Goal: Information Seeking & Learning: Find specific fact

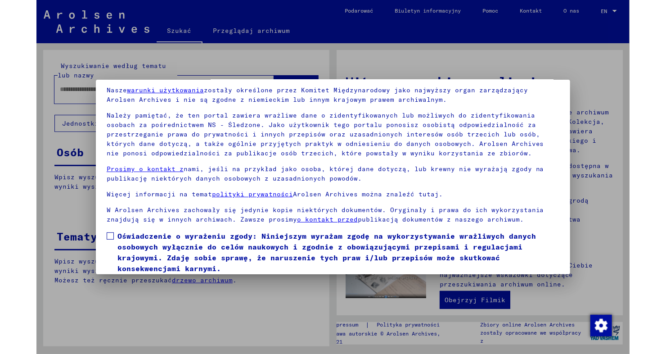
scroll to position [66, 0]
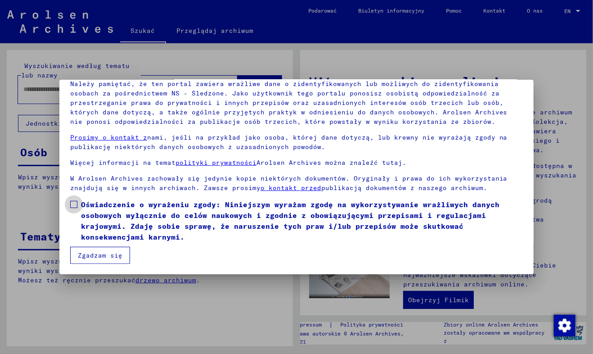
drag, startPoint x: 74, startPoint y: 202, endPoint x: 87, endPoint y: 226, distance: 26.8
click at [74, 202] on span at bounding box center [73, 204] width 7 height 7
click at [95, 256] on button "Zgadzam się" at bounding box center [100, 255] width 60 height 17
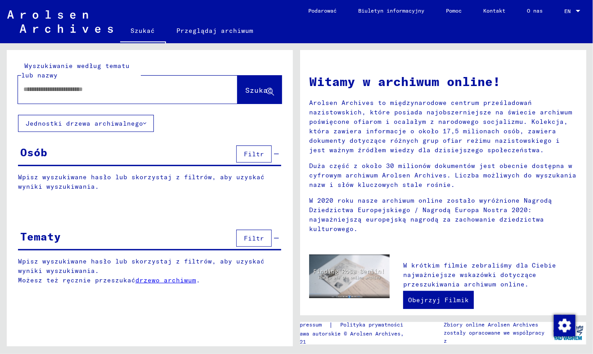
click at [51, 89] on input "text" at bounding box center [116, 89] width 187 height 9
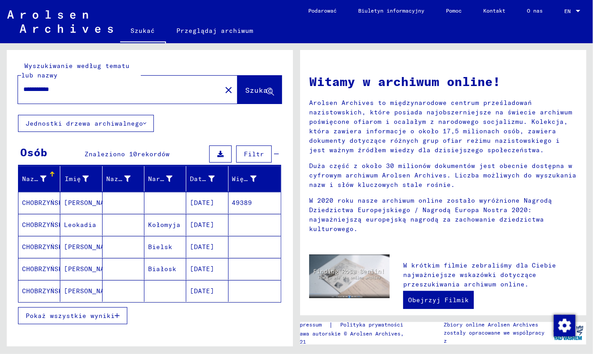
click at [86, 315] on span "Pokaż wszystkie wyniki" at bounding box center [70, 316] width 89 height 8
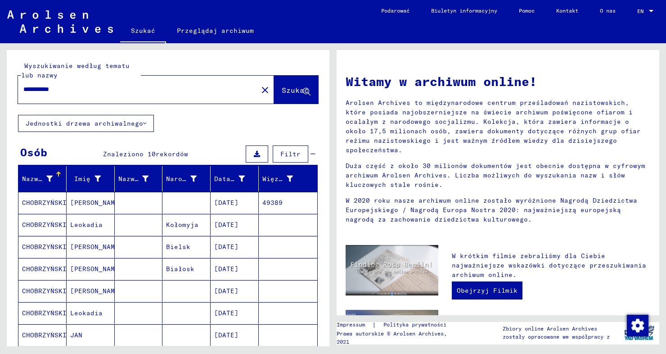
click at [83, 202] on mat-cell "[PERSON_NAME]" at bounding box center [91, 203] width 48 height 22
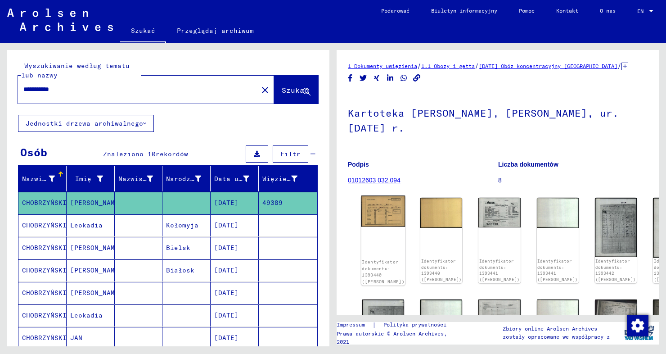
click at [373, 222] on img at bounding box center [383, 211] width 44 height 32
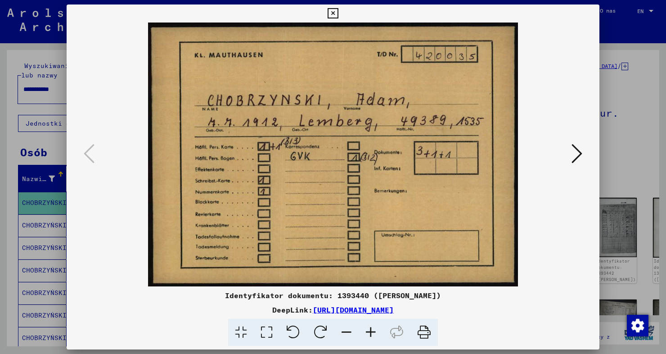
click at [373, 222] on img at bounding box center [333, 155] width 472 height 264
click at [580, 153] on icon at bounding box center [577, 154] width 11 height 22
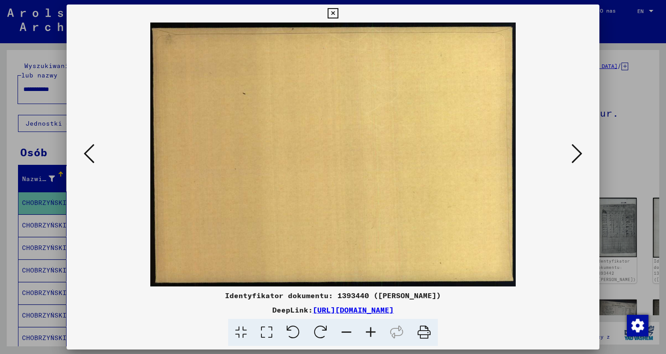
click at [580, 153] on icon at bounding box center [577, 154] width 11 height 22
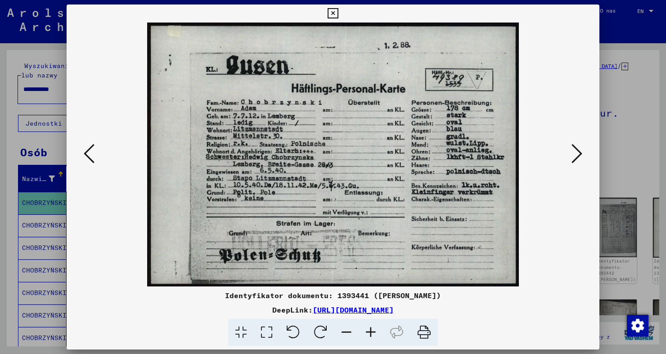
click at [580, 153] on icon at bounding box center [577, 154] width 11 height 22
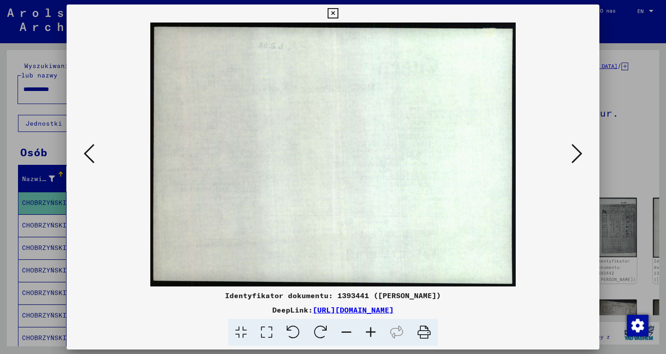
click at [91, 157] on icon at bounding box center [89, 154] width 11 height 22
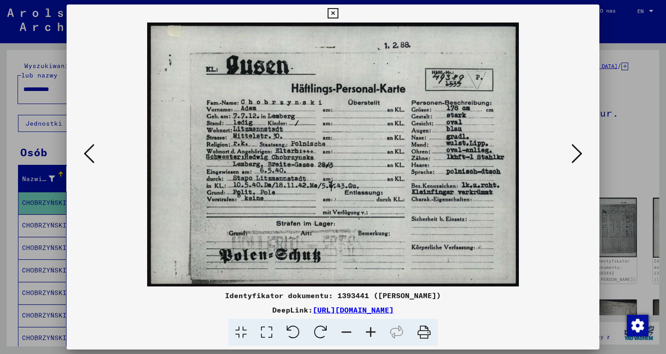
click at [575, 154] on icon at bounding box center [577, 154] width 11 height 22
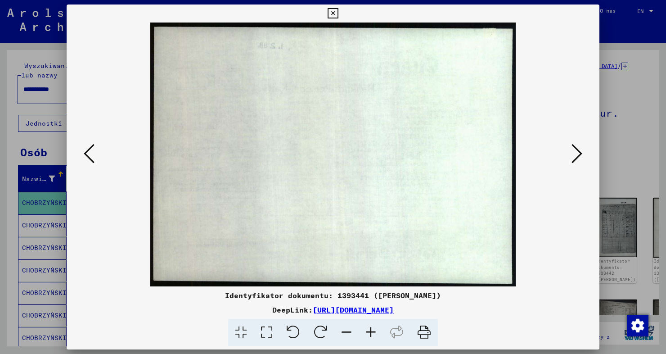
click at [575, 154] on icon at bounding box center [577, 154] width 11 height 22
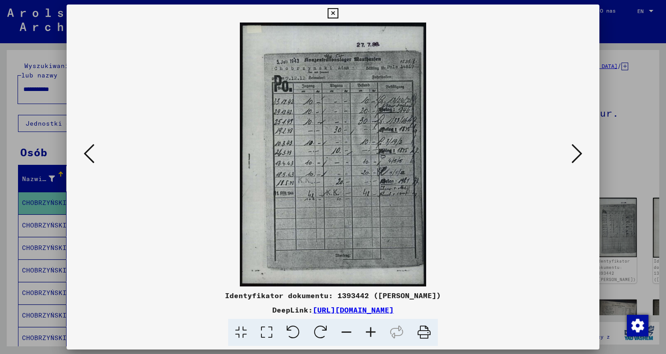
click at [574, 154] on icon at bounding box center [577, 154] width 11 height 22
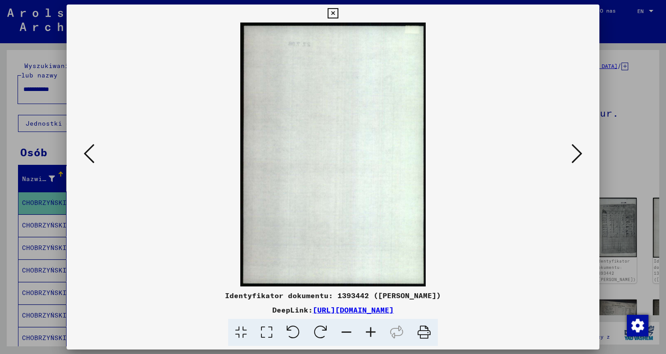
click at [573, 154] on icon at bounding box center [577, 154] width 11 height 22
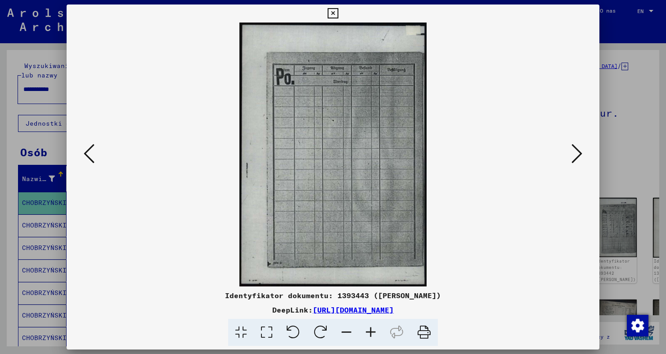
click at [573, 154] on icon at bounding box center [577, 154] width 11 height 22
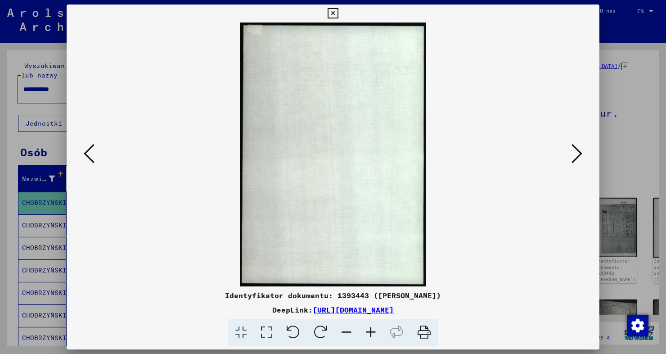
click at [573, 154] on icon at bounding box center [577, 154] width 11 height 22
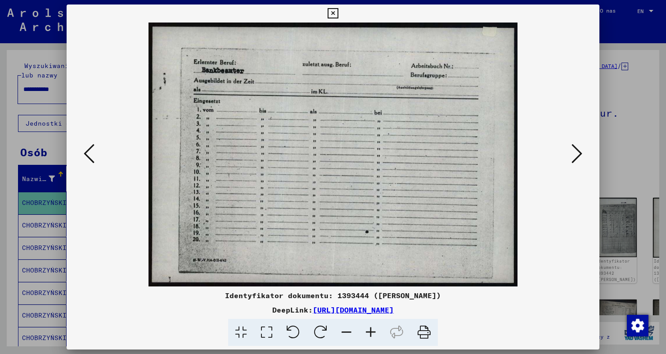
click at [573, 154] on icon at bounding box center [577, 154] width 11 height 22
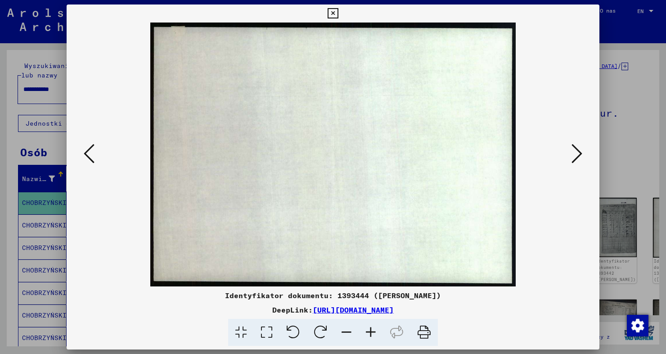
click at [573, 154] on icon at bounding box center [577, 154] width 11 height 22
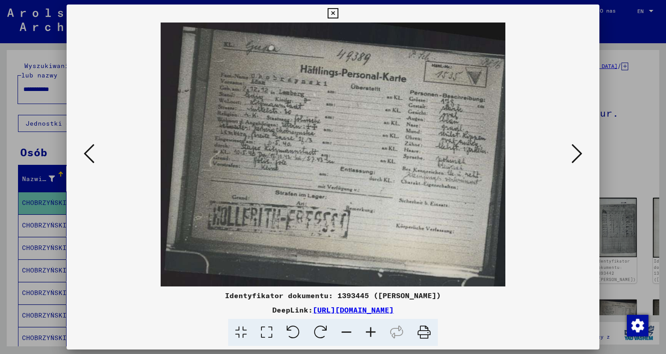
click at [573, 154] on icon at bounding box center [577, 154] width 11 height 22
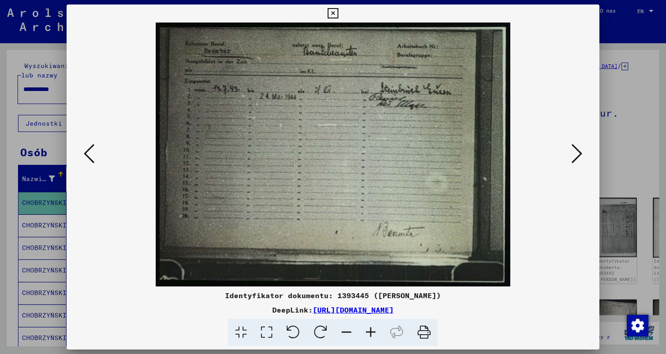
click at [573, 154] on icon at bounding box center [577, 154] width 11 height 22
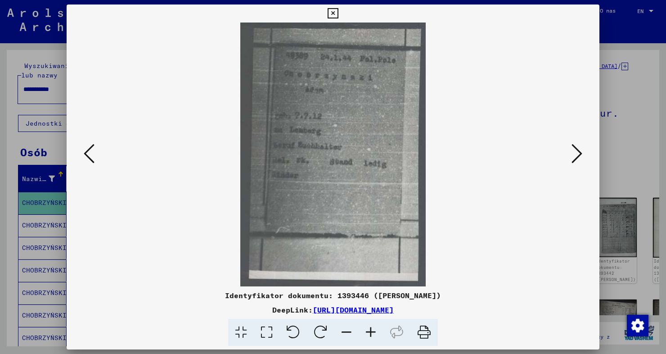
click at [576, 152] on icon at bounding box center [577, 154] width 11 height 22
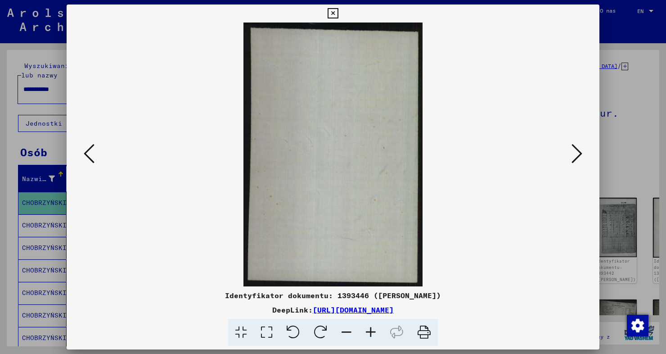
click at [335, 12] on icon at bounding box center [333, 13] width 10 height 11
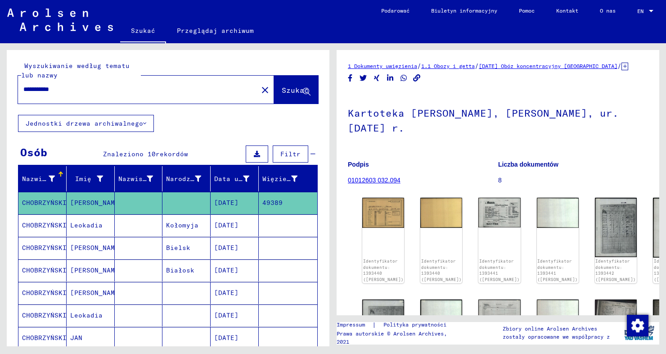
click at [88, 94] on div "**********" at bounding box center [135, 89] width 235 height 20
click at [85, 81] on div "**********" at bounding box center [135, 89] width 235 height 20
click at [82, 90] on input "**********" at bounding box center [137, 89] width 229 height 9
type input "*"
click at [286, 95] on span "Szukać" at bounding box center [296, 90] width 29 height 9
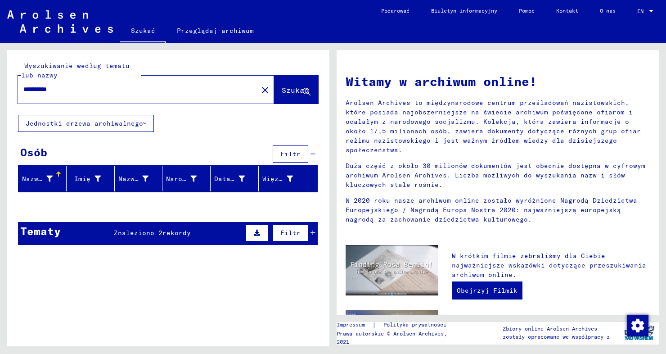
click at [80, 93] on input "**********" at bounding box center [135, 89] width 224 height 9
type input "*"
click at [293, 89] on span "Szukać" at bounding box center [295, 90] width 27 height 9
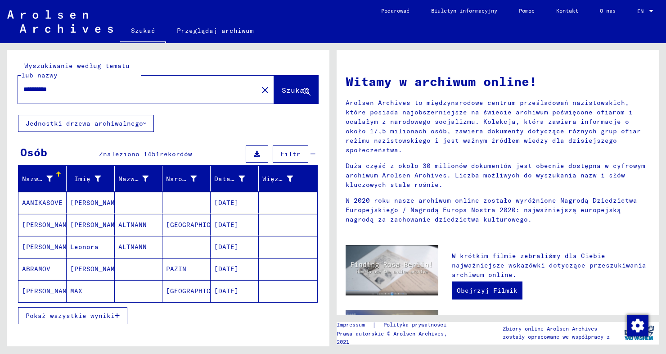
click at [102, 312] on span "Pokaż wszystkie wyniki" at bounding box center [70, 316] width 89 height 8
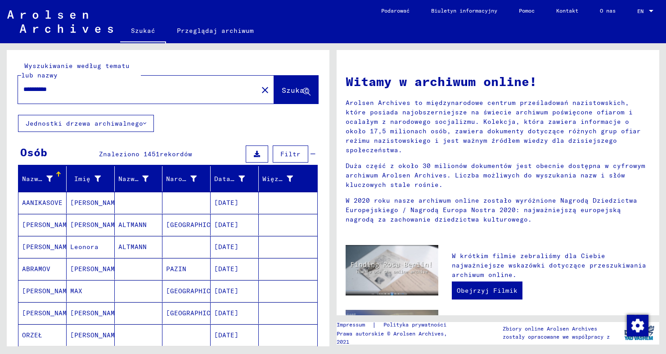
click at [35, 90] on input "**********" at bounding box center [135, 89] width 224 height 9
click at [48, 90] on input "**********" at bounding box center [135, 89] width 224 height 9
click at [38, 90] on input "**********" at bounding box center [135, 89] width 224 height 9
type input "**********"
click at [293, 86] on span "Szukać" at bounding box center [295, 90] width 27 height 9
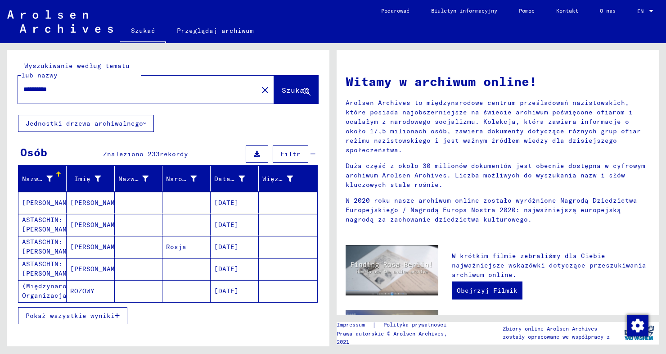
click at [92, 319] on button "Pokaż wszystkie wyniki" at bounding box center [72, 315] width 109 height 17
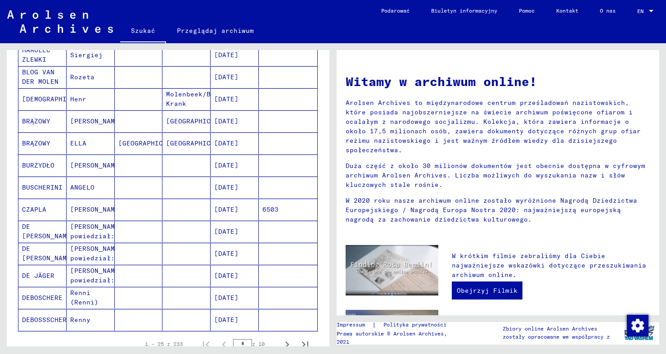
scroll to position [450, 0]
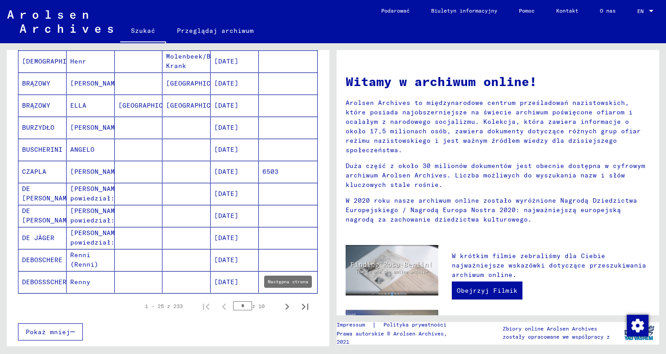
click at [281, 305] on icon "Następna strona" at bounding box center [287, 306] width 13 height 13
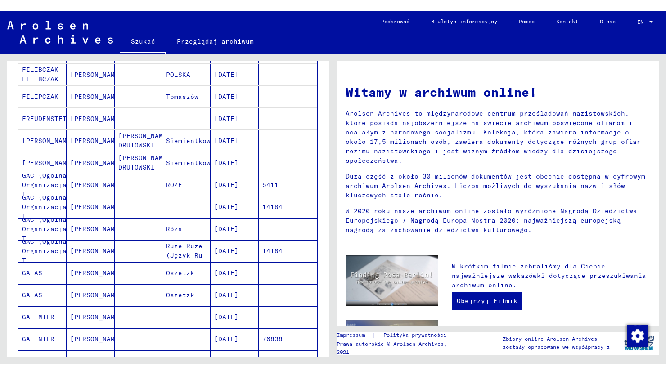
scroll to position [495, 0]
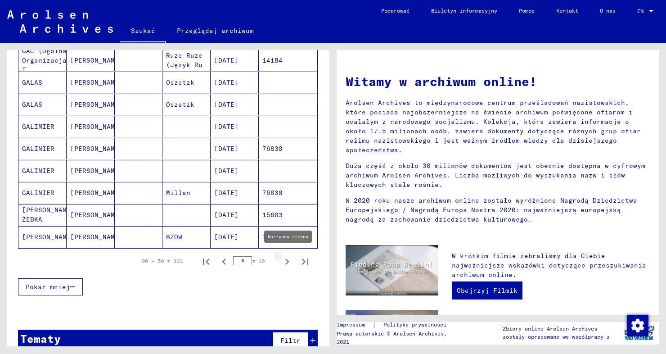
click at [281, 259] on icon "Następna strona" at bounding box center [287, 261] width 13 height 13
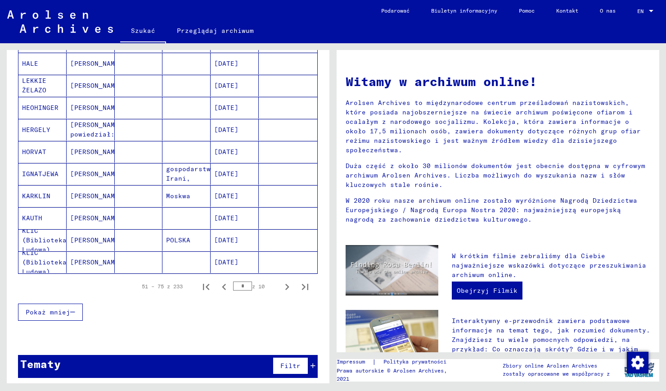
scroll to position [470, 0]
click at [281, 284] on icon "Następna strona" at bounding box center [287, 286] width 13 height 13
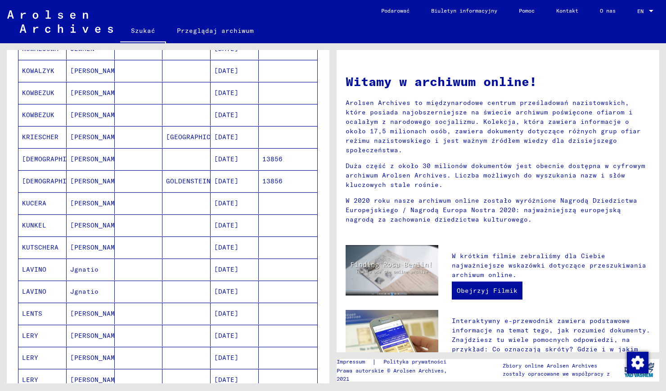
scroll to position [405, 0]
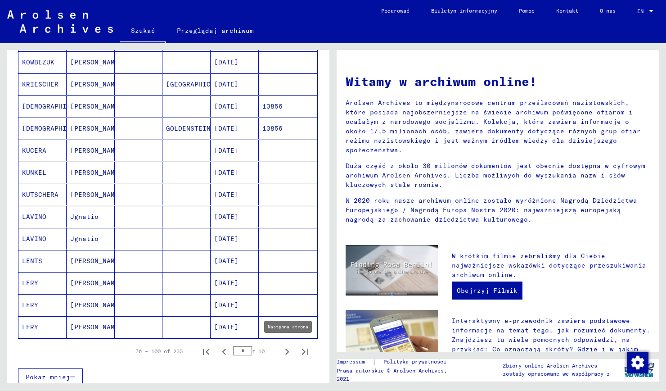
click at [285, 349] on icon "Następna strona" at bounding box center [287, 351] width 4 height 6
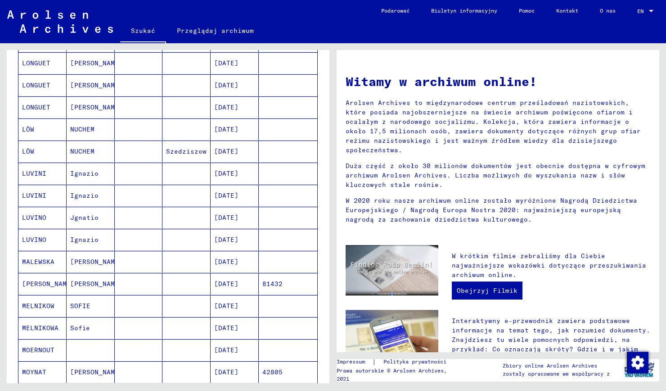
scroll to position [470, 0]
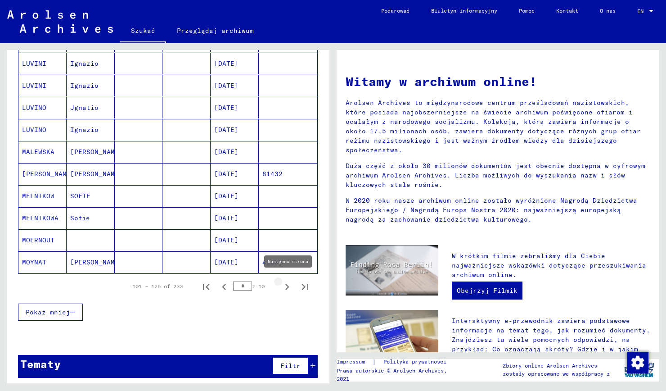
click at [285, 284] on icon "Następna strona" at bounding box center [287, 287] width 4 height 6
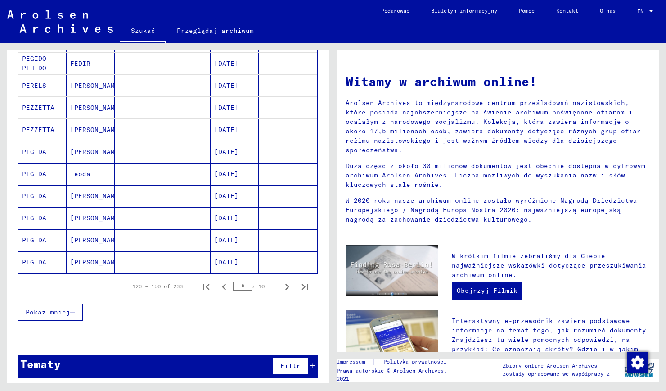
click at [281, 283] on icon "Następna strona" at bounding box center [287, 286] width 13 height 13
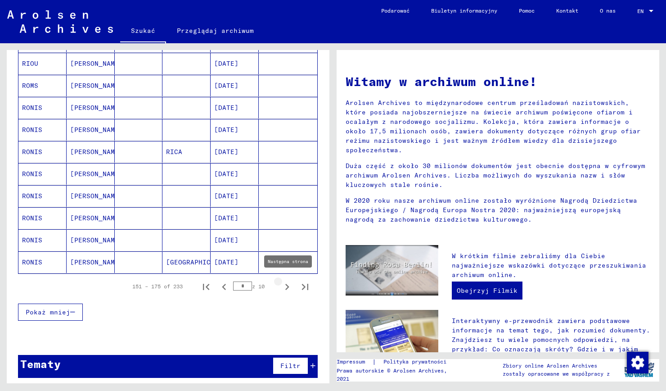
click at [281, 284] on icon "Następna strona" at bounding box center [287, 286] width 13 height 13
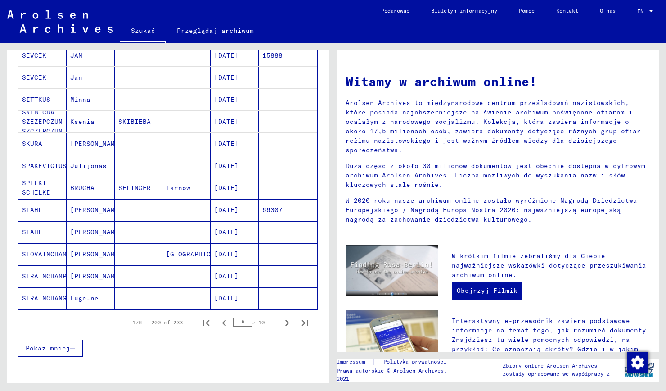
scroll to position [450, 0]
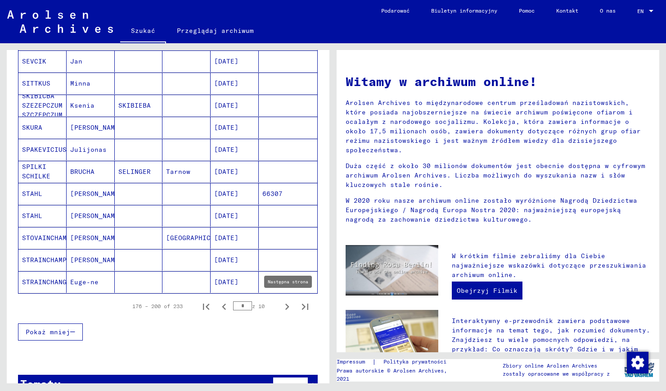
click at [285, 303] on icon "Następna strona" at bounding box center [287, 306] width 4 height 6
type input "*"
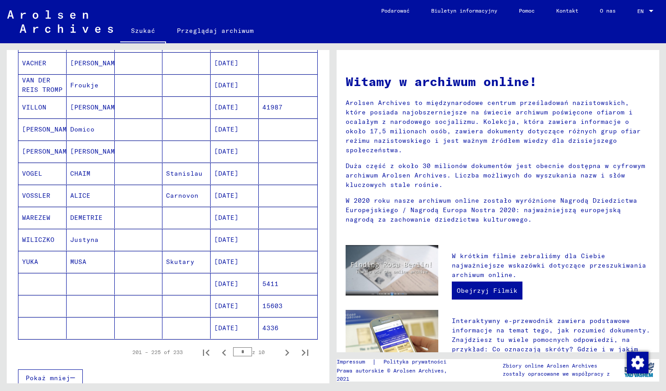
scroll to position [405, 0]
click at [263, 276] on mat-cell "5411" at bounding box center [288, 283] width 59 height 22
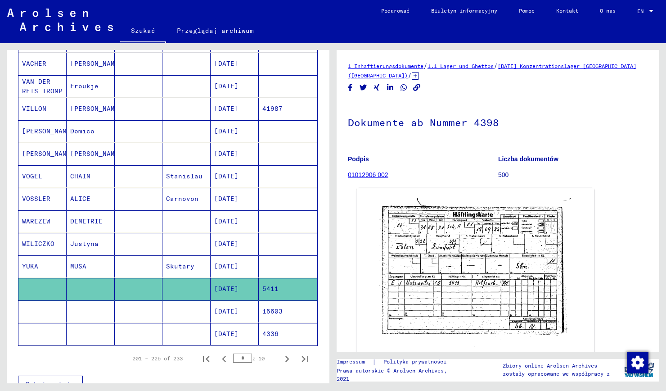
click at [469, 260] on img at bounding box center [476, 271] width 238 height 166
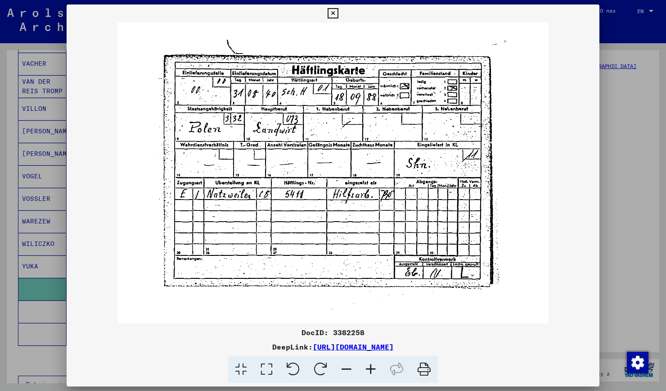
click at [332, 11] on icon at bounding box center [333, 13] width 10 height 11
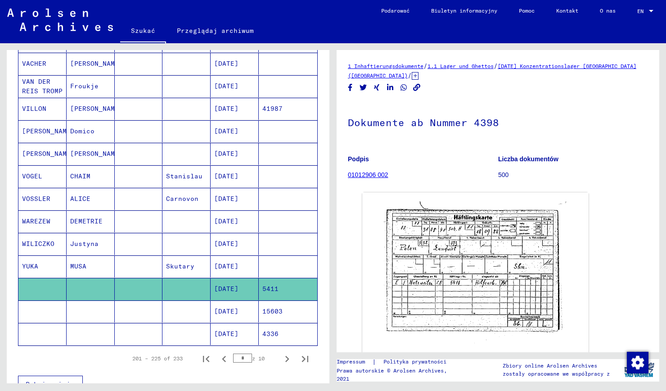
click at [273, 303] on mat-cell "15603" at bounding box center [288, 311] width 59 height 22
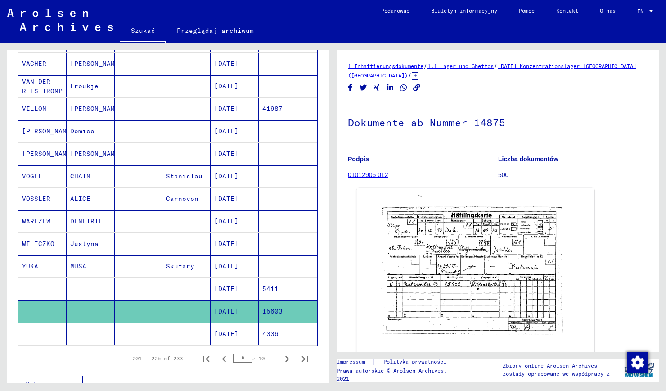
click at [455, 265] on img at bounding box center [476, 271] width 238 height 166
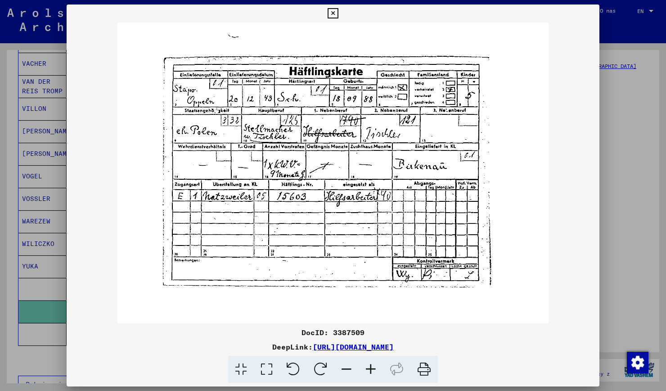
click at [332, 10] on icon at bounding box center [333, 13] width 10 height 11
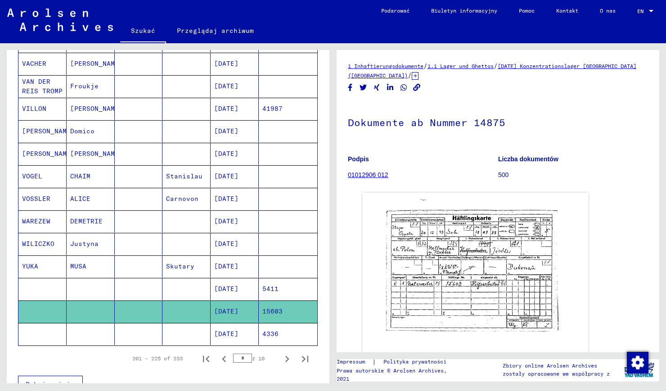
click at [200, 327] on mat-cell at bounding box center [187, 334] width 48 height 22
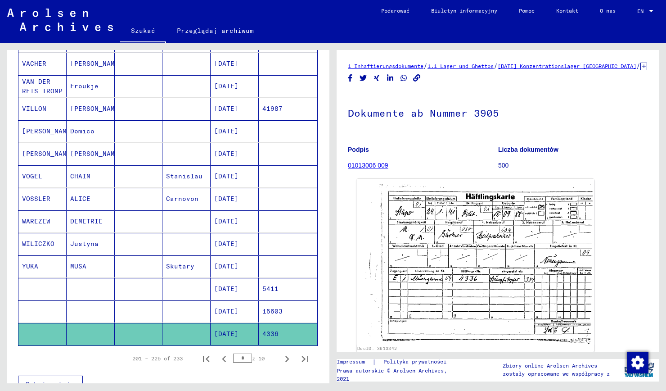
click at [497, 304] on img at bounding box center [476, 262] width 238 height 166
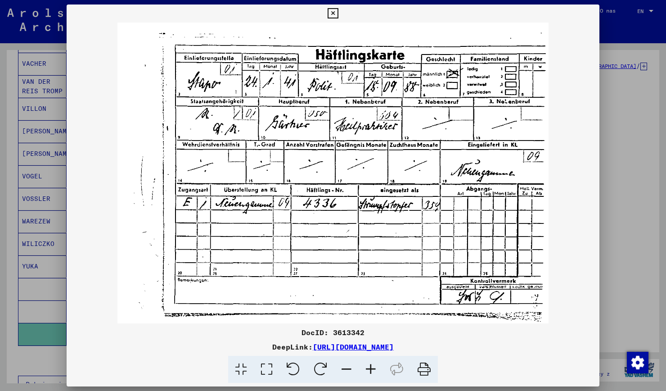
click at [337, 14] on icon at bounding box center [333, 13] width 10 height 11
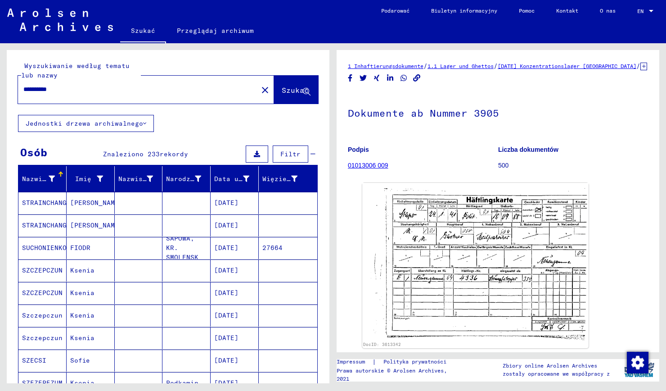
click at [74, 96] on div "**********" at bounding box center [135, 89] width 235 height 20
click at [74, 91] on input "**********" at bounding box center [137, 89] width 229 height 9
type input "*"
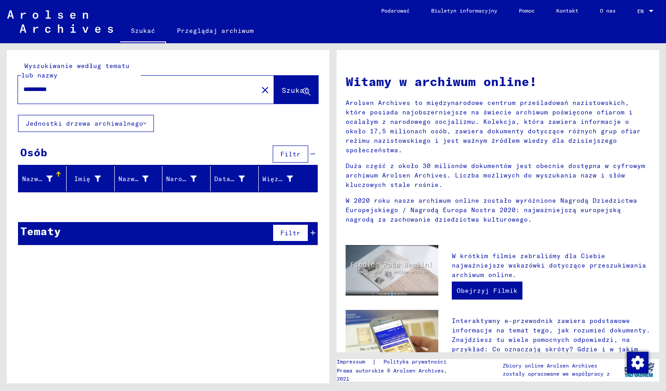
click at [27, 91] on input "**********" at bounding box center [135, 89] width 224 height 9
click at [68, 90] on input "**********" at bounding box center [135, 89] width 224 height 9
click at [24, 88] on input "**********" at bounding box center [135, 89] width 224 height 9
click at [295, 87] on span "Szukać" at bounding box center [295, 90] width 27 height 9
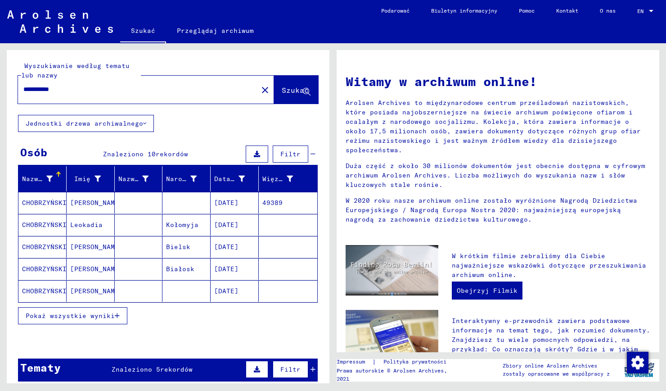
click at [34, 89] on input "**********" at bounding box center [135, 89] width 224 height 9
type input "**********"
click at [101, 312] on span "Pokaż wszystkie wyniki" at bounding box center [70, 316] width 89 height 8
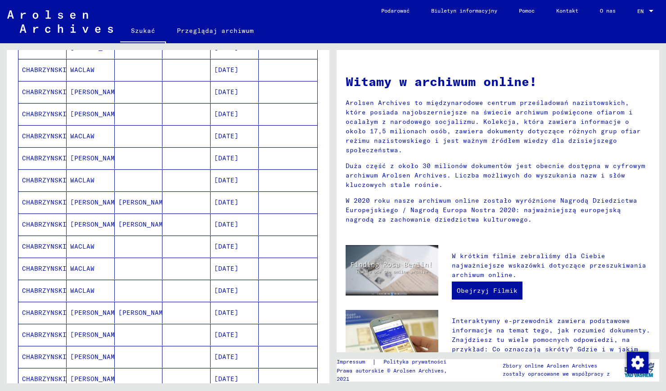
scroll to position [225, 0]
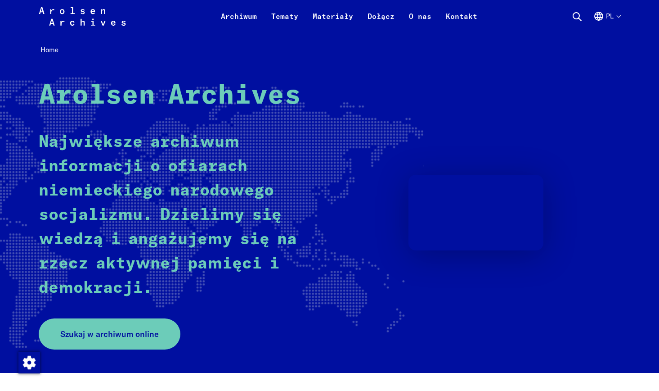
scroll to position [65, 0]
